Goal: Task Accomplishment & Management: Manage account settings

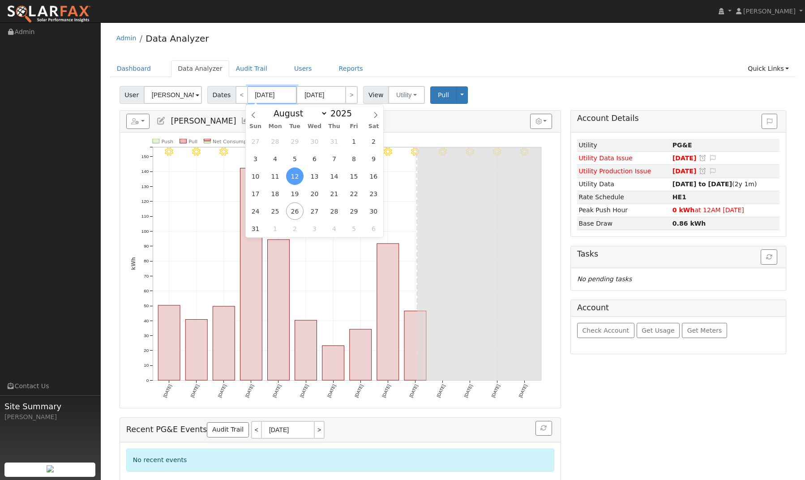
click at [256, 97] on input "08/12/2025" at bounding box center [272, 95] width 49 height 18
click at [350, 144] on span "1" at bounding box center [353, 140] width 17 height 17
type input "08/01/2025"
type input "08/31/2025"
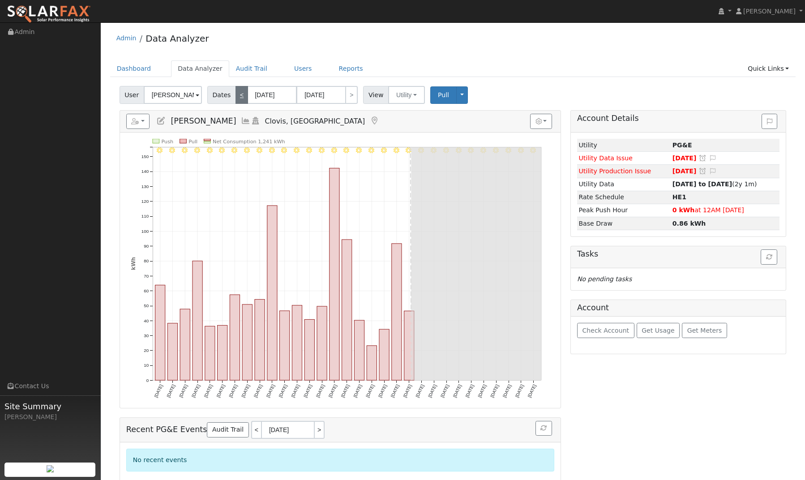
click at [240, 93] on link "<" at bounding box center [241, 95] width 13 height 18
type input "[DATE]"
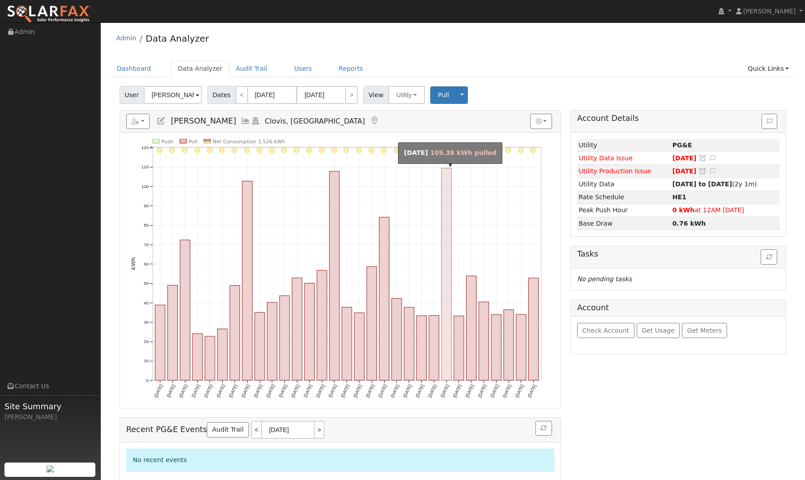
click at [444, 230] on rect "onclick=""" at bounding box center [446, 274] width 10 height 212
type input "07/24/2025"
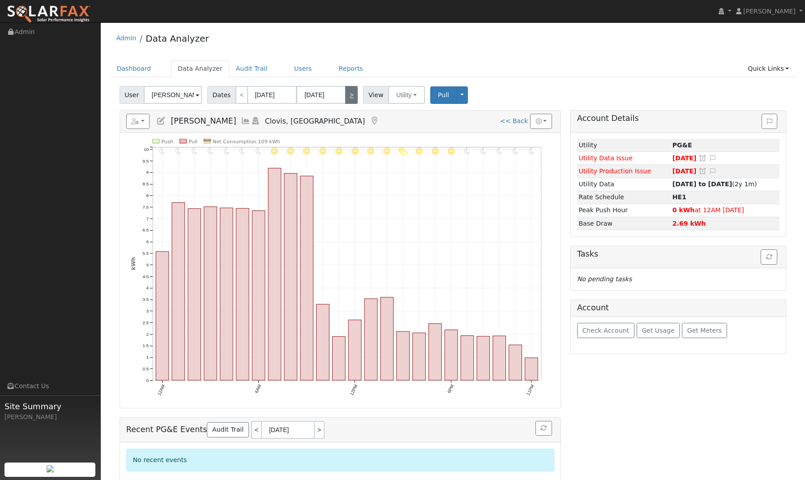
click at [351, 93] on link ">" at bounding box center [351, 95] width 13 height 18
type input "07/25/2025"
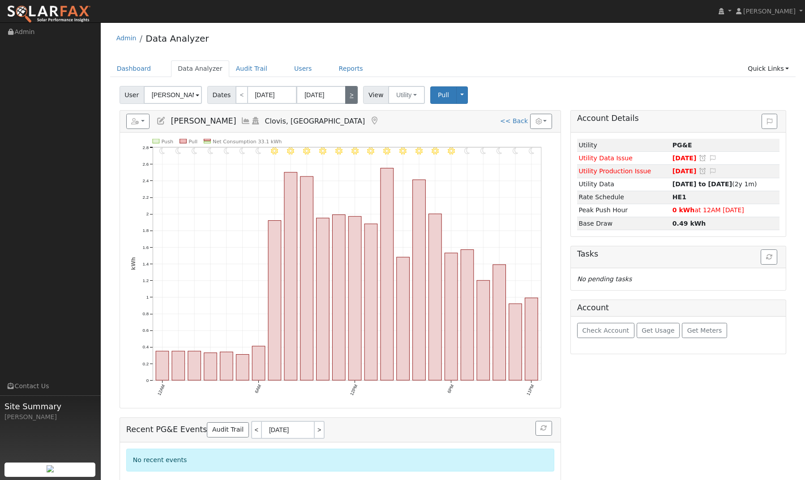
click at [352, 98] on link ">" at bounding box center [351, 95] width 13 height 18
type input "07/26/2025"
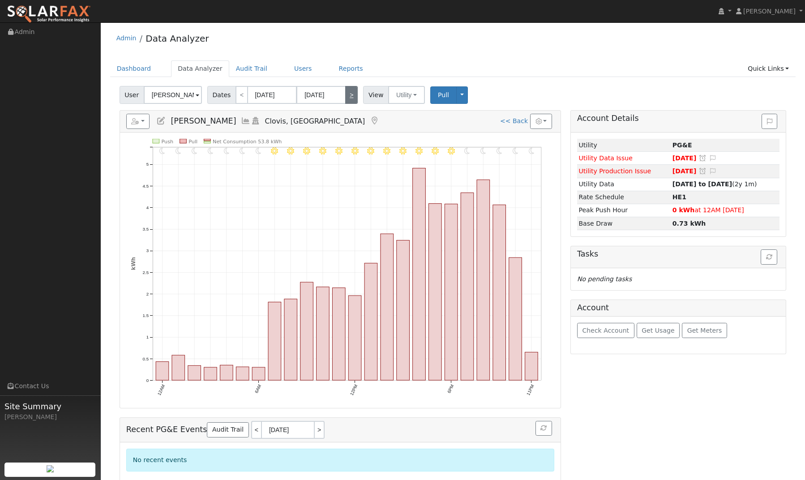
click at [352, 98] on link ">" at bounding box center [351, 95] width 13 height 18
type input "07/27/2025"
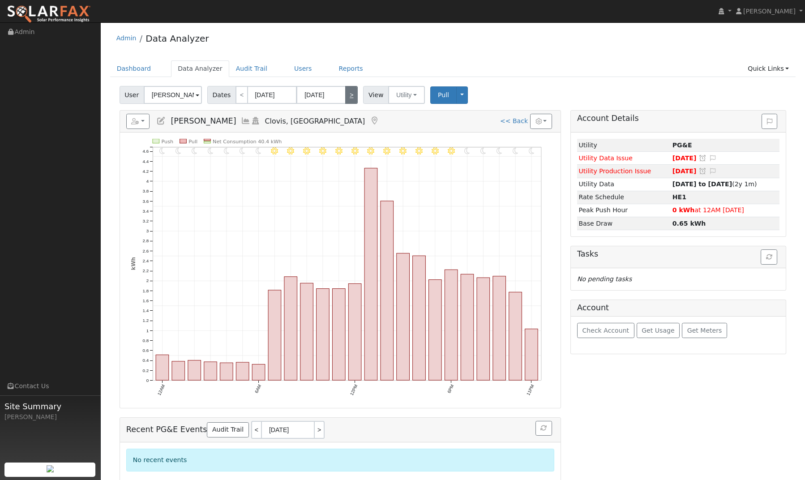
click at [352, 98] on link ">" at bounding box center [351, 95] width 13 height 18
type input "07/28/2025"
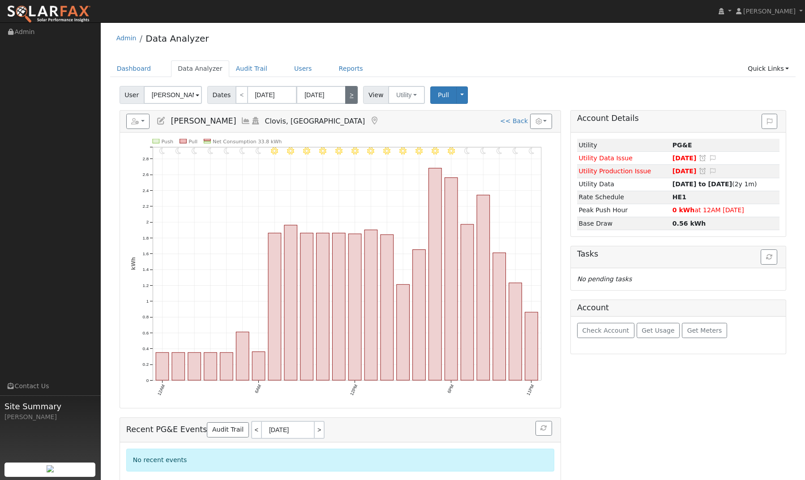
click at [352, 98] on link ">" at bounding box center [351, 95] width 13 height 18
type input "07/29/2025"
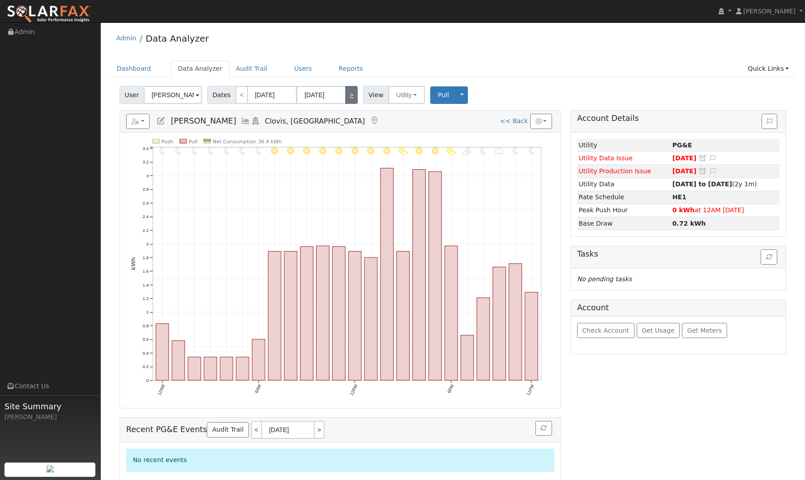
click at [352, 98] on link ">" at bounding box center [351, 95] width 13 height 18
type input "07/30/2025"
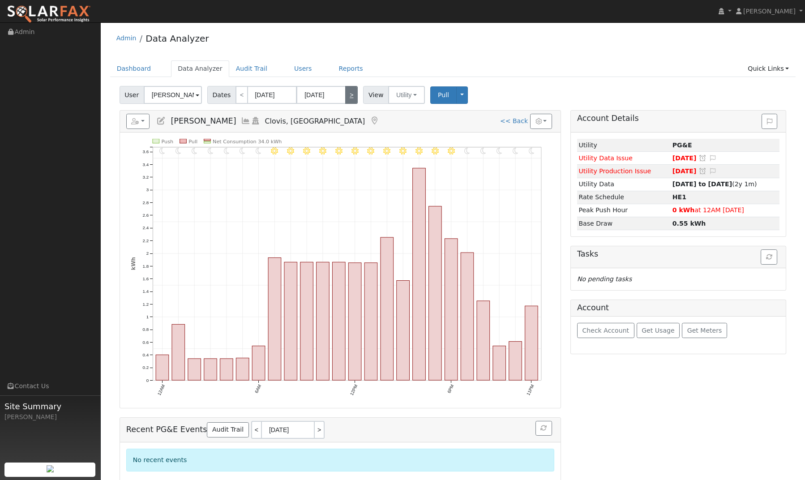
click at [352, 98] on link ">" at bounding box center [351, 95] width 13 height 18
type input "[DATE]"
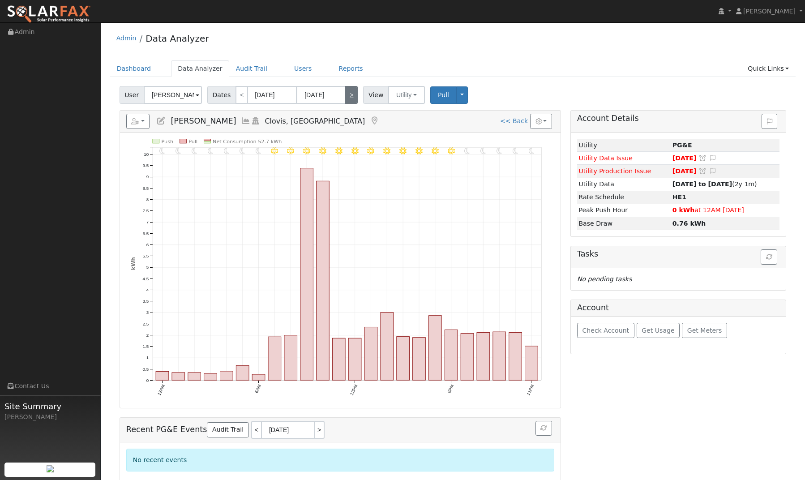
click at [352, 98] on link ">" at bounding box center [351, 95] width 13 height 18
type input "08/01/2025"
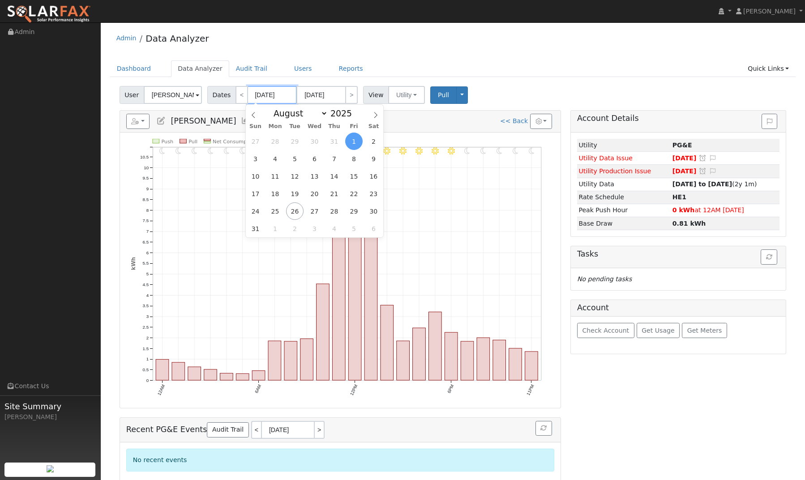
click at [258, 96] on input "08/01/2025" at bounding box center [272, 95] width 49 height 18
click at [253, 116] on icon at bounding box center [253, 115] width 3 height 6
select select "6"
click at [298, 142] on span "1" at bounding box center [294, 140] width 17 height 17
type input "[DATE]"
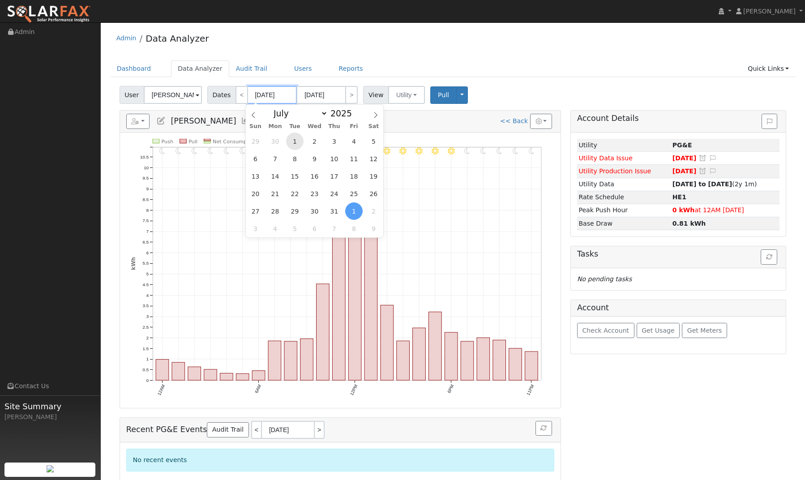
type input "[DATE]"
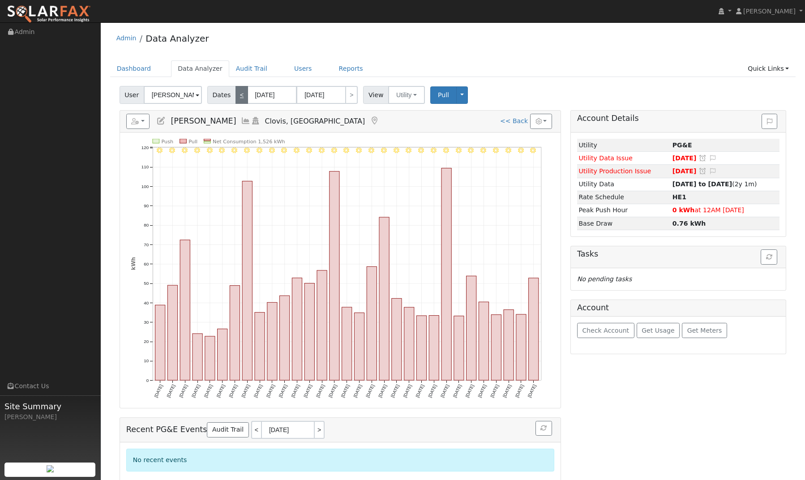
click at [240, 97] on link "<" at bounding box center [241, 95] width 13 height 18
type input "06/01/2025"
type input "06/30/2025"
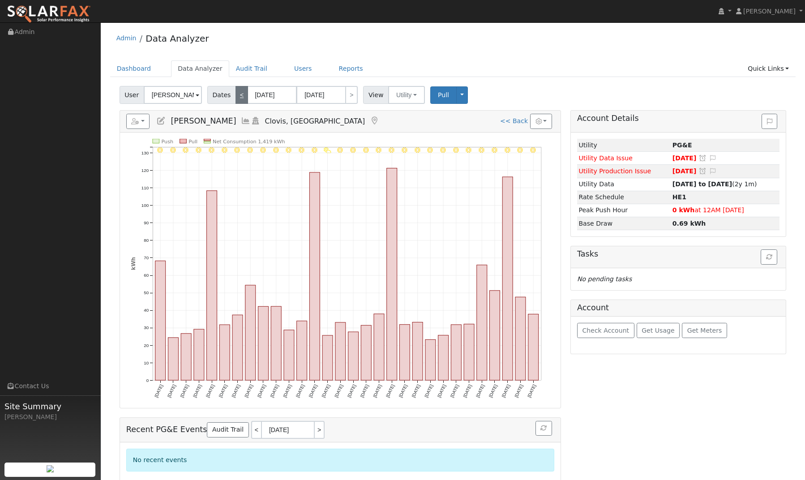
click at [240, 97] on link "<" at bounding box center [241, 95] width 13 height 18
type input "05/01/2025"
type input "05/31/2025"
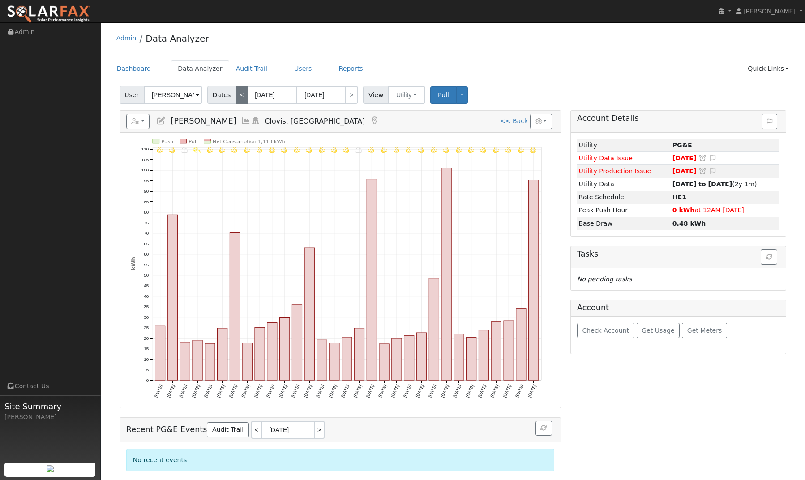
click at [240, 97] on link "<" at bounding box center [241, 95] width 13 height 18
type input "04/01/2025"
type input "04/30/2025"
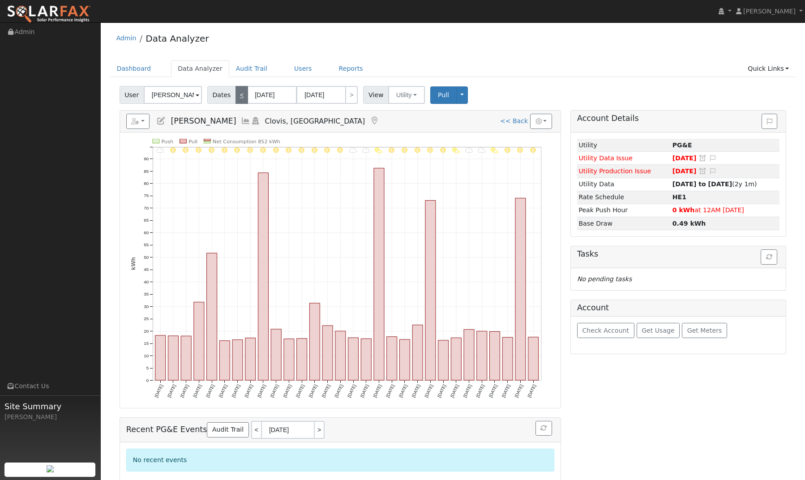
click at [240, 97] on link "<" at bounding box center [241, 95] width 13 height 18
type input "03/01/2025"
type input "03/31/2025"
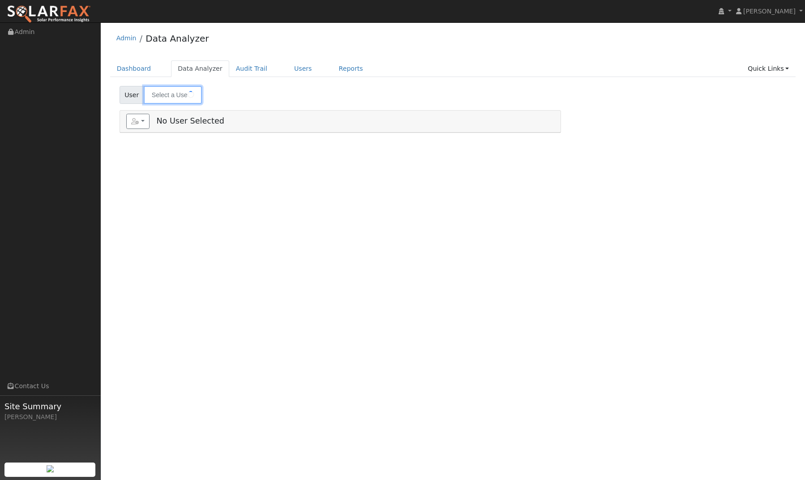
type input "[PERSON_NAME]"
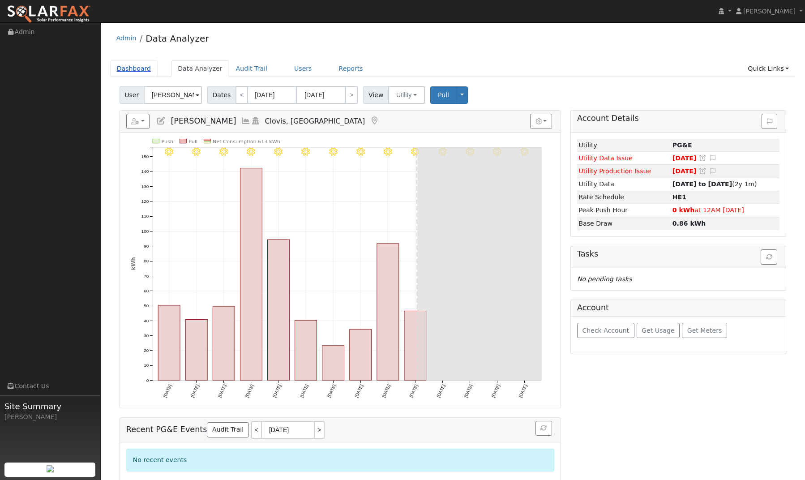
click at [131, 68] on link "Dashboard" at bounding box center [134, 68] width 48 height 17
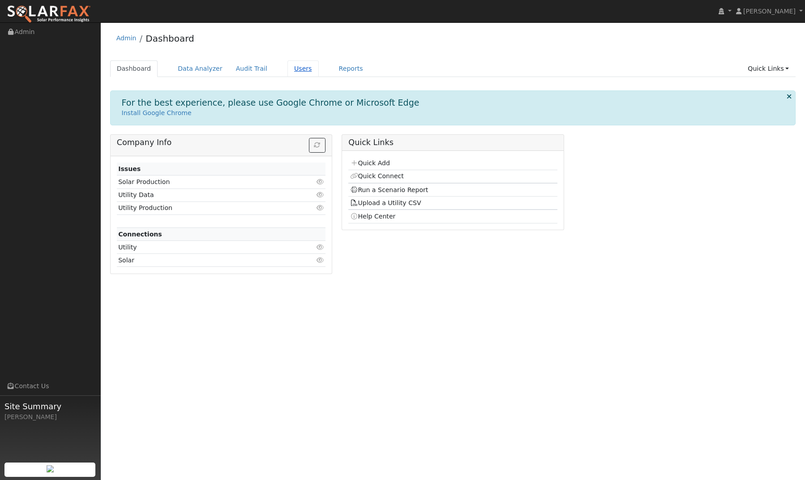
click at [296, 68] on link "Users" at bounding box center [302, 68] width 31 height 17
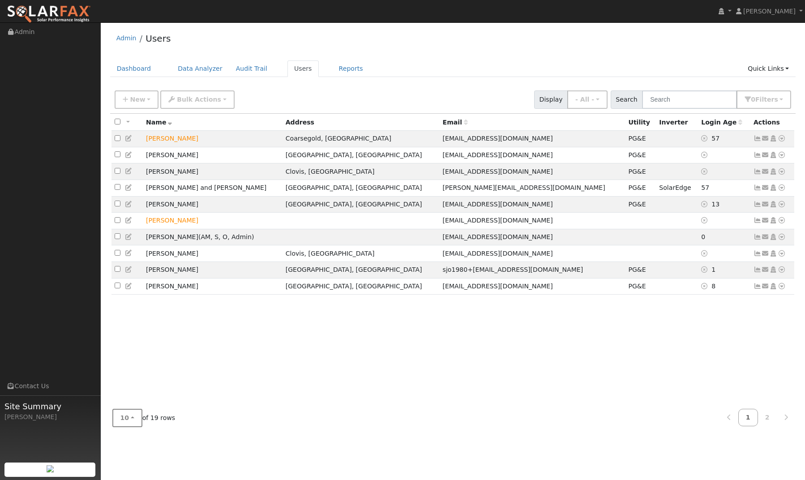
click at [133, 418] on button "10" at bounding box center [127, 418] width 30 height 18
click at [124, 376] on link "25" at bounding box center [144, 372] width 62 height 13
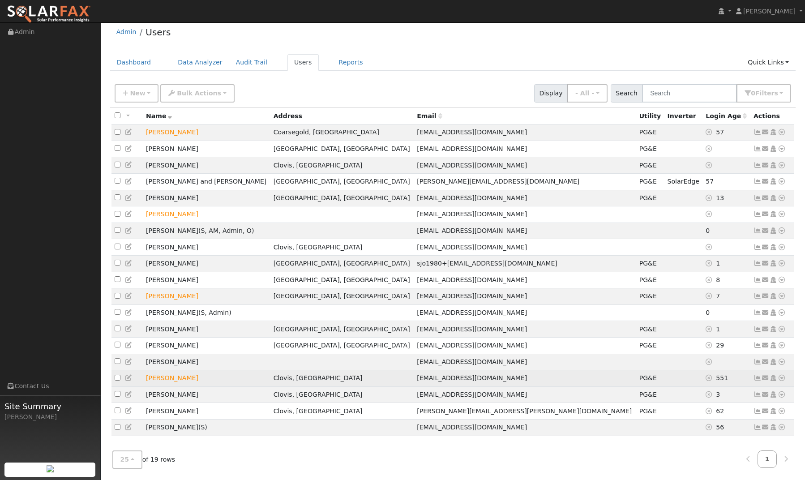
scroll to position [17, 0]
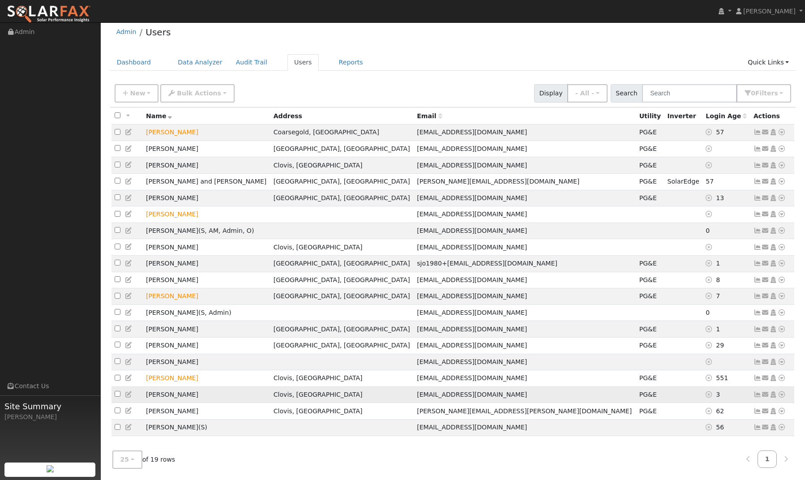
click at [782, 393] on icon at bounding box center [782, 394] width 8 height 6
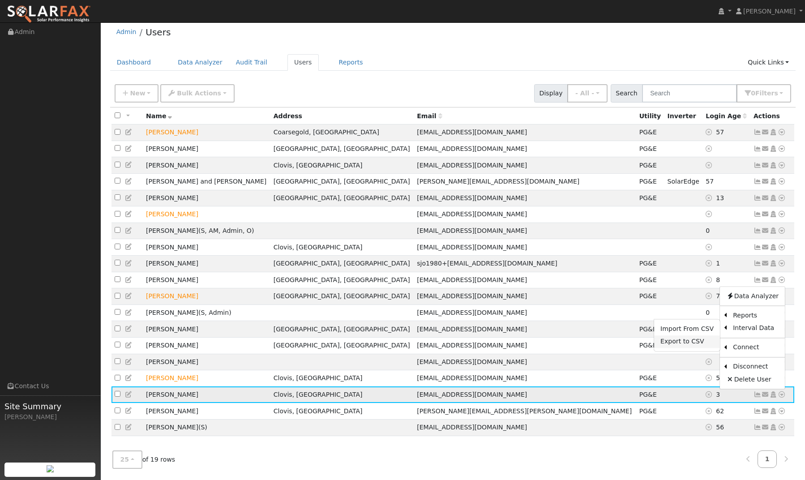
click at [696, 343] on link "Export to CSV" at bounding box center [687, 341] width 66 height 13
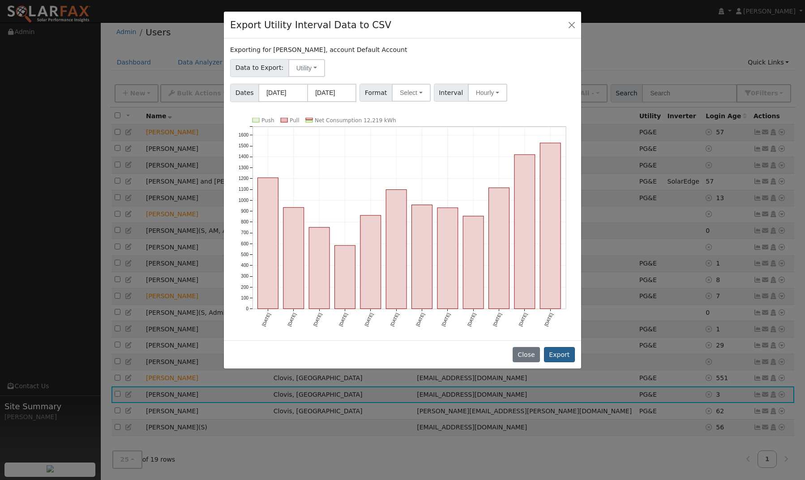
click at [565, 355] on button "Export" at bounding box center [559, 354] width 31 height 15
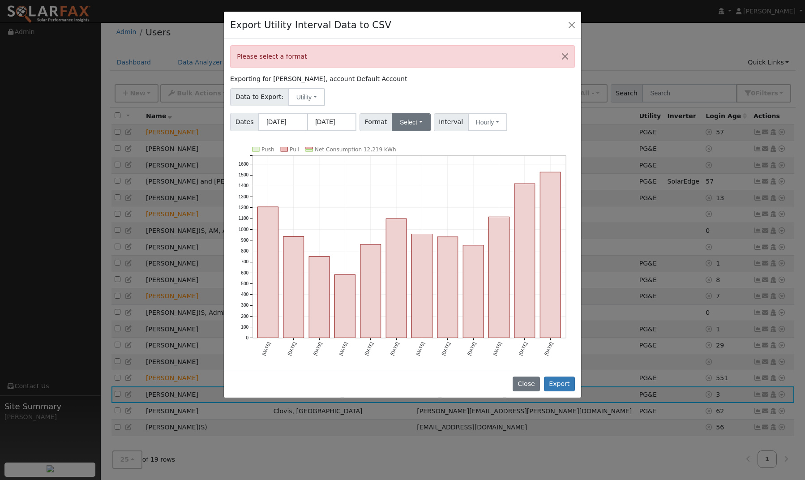
click at [419, 121] on button "Select" at bounding box center [411, 122] width 39 height 18
click at [404, 227] on link "OpenSolar" at bounding box center [422, 224] width 64 height 13
click at [557, 385] on button "Export" at bounding box center [559, 383] width 31 height 15
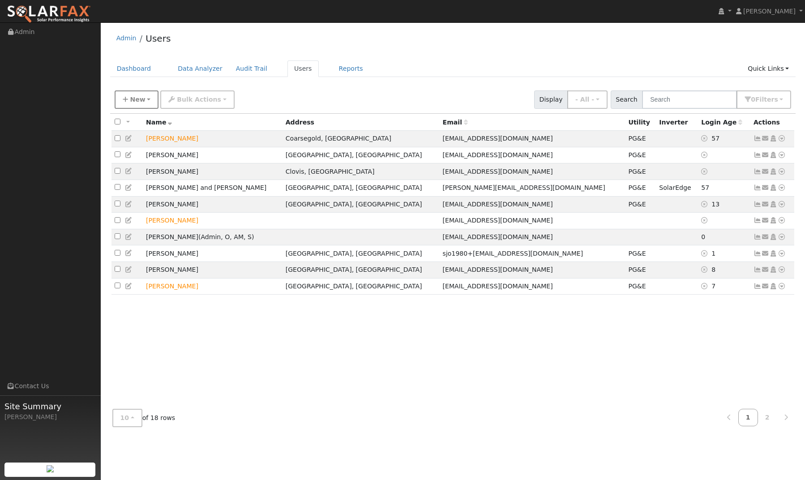
click at [144, 101] on button "New" at bounding box center [137, 99] width 44 height 18
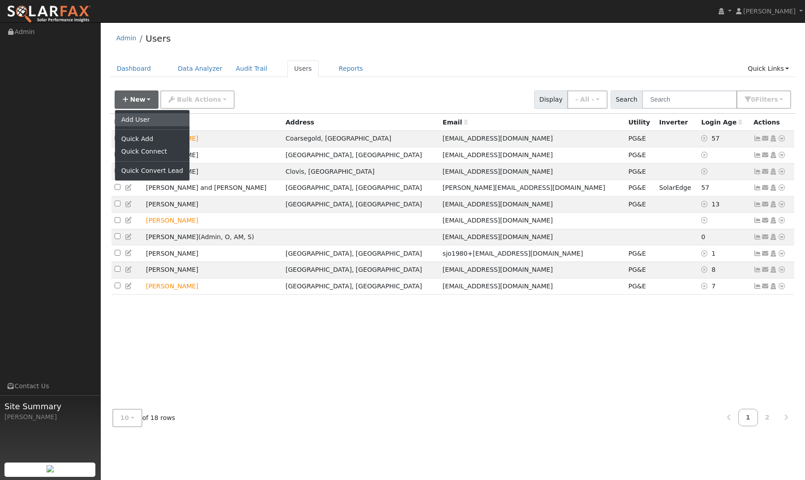
click at [143, 122] on link "Add User" at bounding box center [152, 119] width 74 height 13
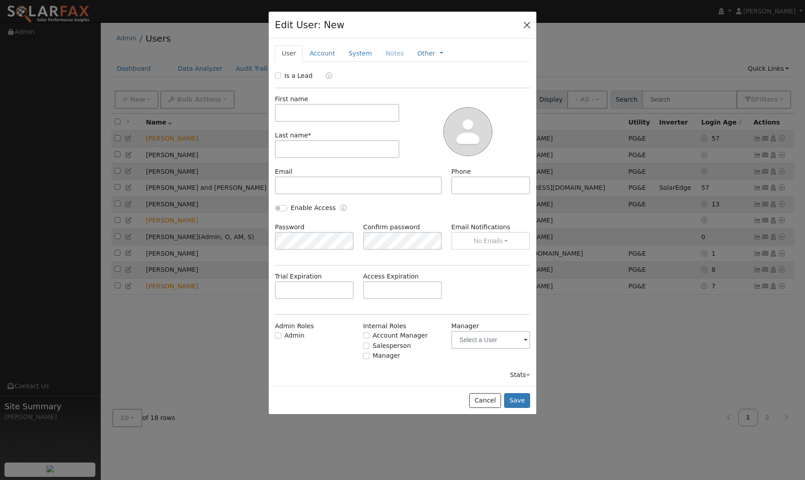
click at [528, 23] on button "button" at bounding box center [527, 24] width 13 height 13
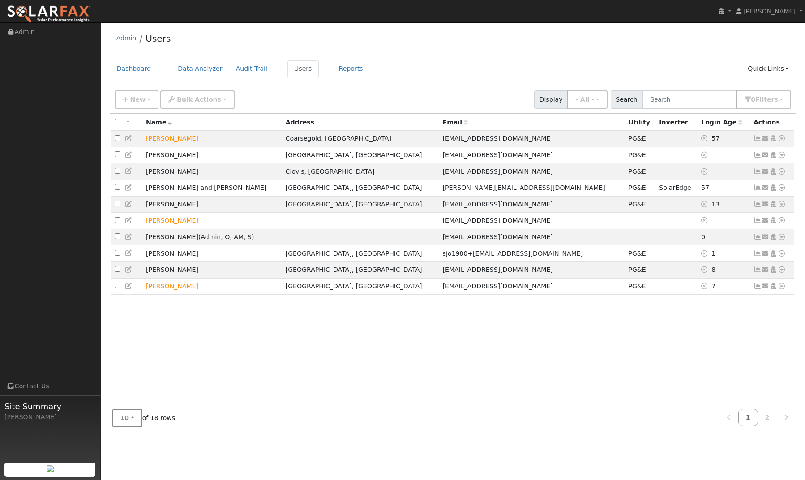
click at [133, 418] on button "10" at bounding box center [127, 418] width 30 height 18
click at [126, 375] on link "25" at bounding box center [144, 372] width 62 height 13
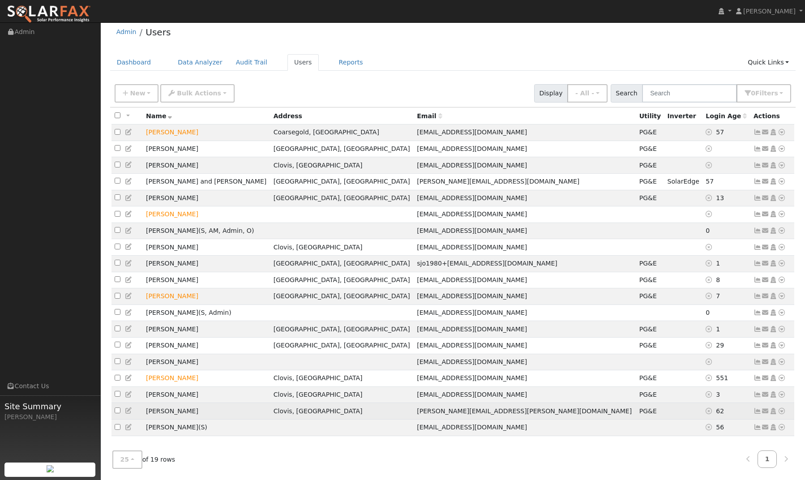
scroll to position [17, 0]
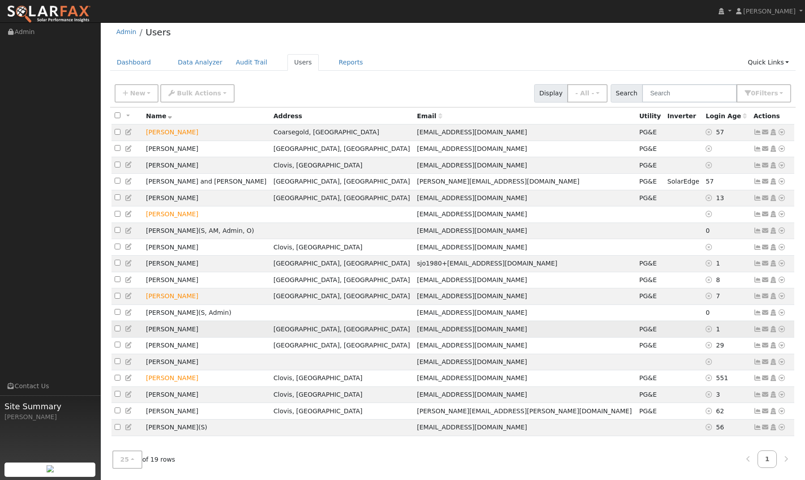
click at [781, 326] on icon at bounding box center [782, 329] width 8 height 6
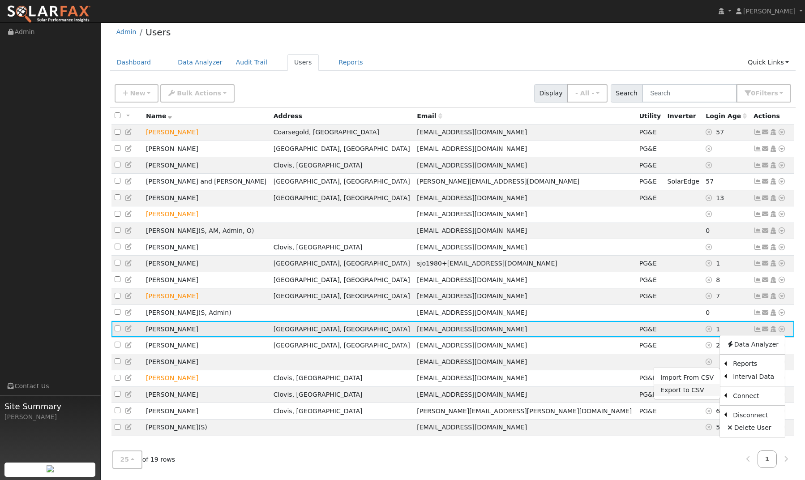
click at [694, 387] on link "Export to CSV" at bounding box center [687, 390] width 66 height 13
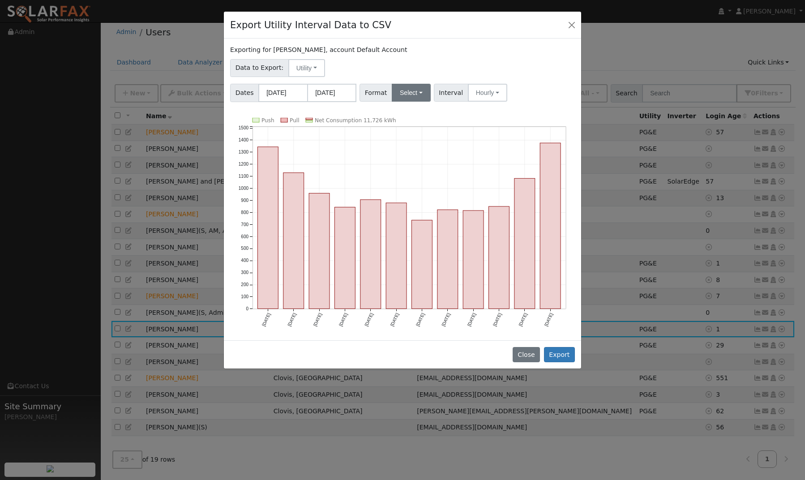
click at [419, 93] on button "Select" at bounding box center [411, 93] width 39 height 18
click at [402, 197] on link "OpenSolar" at bounding box center [422, 194] width 64 height 13
click at [561, 355] on button "Export" at bounding box center [559, 354] width 31 height 15
